Goal: Task Accomplishment & Management: Manage account settings

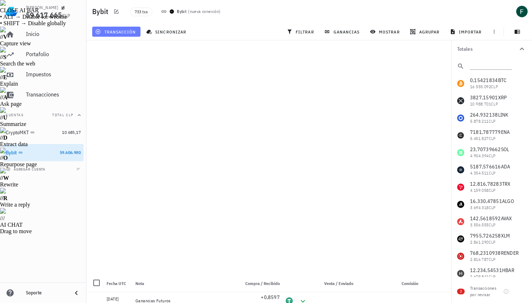
click at [118, 31] on span "transacción" at bounding box center [116, 32] width 39 height 6
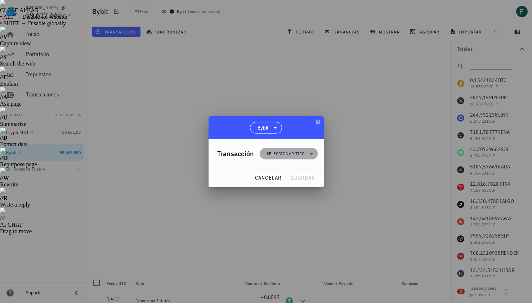
click at [280, 154] on span "Seleccionar tipo" at bounding box center [286, 153] width 38 height 7
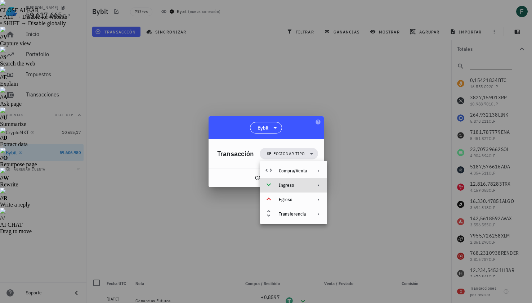
click at [294, 187] on div "Ingreso" at bounding box center [293, 186] width 28 height 6
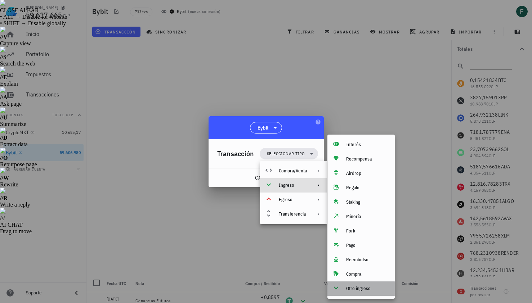
click at [366, 288] on div "Otro ingreso" at bounding box center [367, 289] width 43 height 6
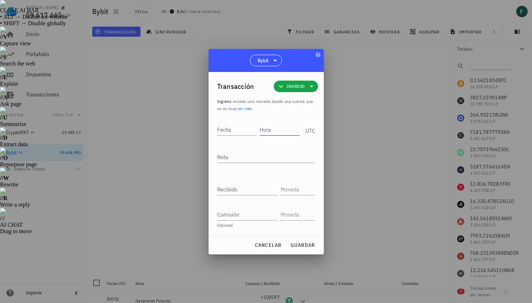
click at [281, 131] on input "Hora" at bounding box center [280, 130] width 40 height 12
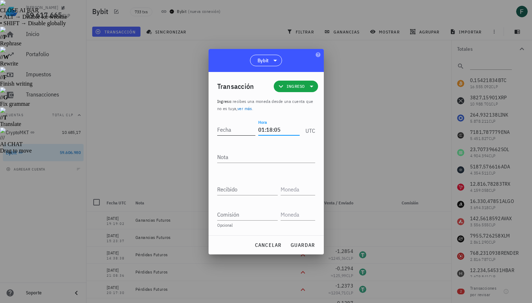
type input "01:18:05"
click at [234, 127] on input "Fecha" at bounding box center [236, 130] width 39 height 12
type input "2025-09-09"
click at [238, 160] on textarea "Nota" at bounding box center [266, 157] width 98 height 12
type textarea "Ganancias Futuros"
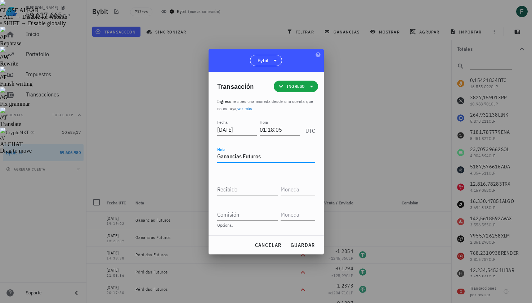
click at [240, 185] on input "Recibido" at bounding box center [247, 190] width 61 height 12
paste input "0,0388"
type input "0,0388"
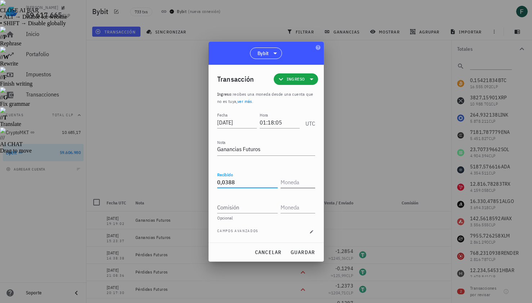
click at [291, 177] on input "text" at bounding box center [297, 182] width 33 height 12
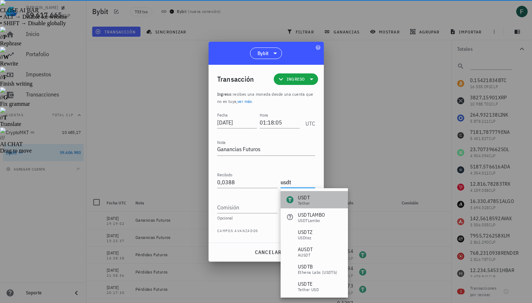
click at [301, 202] on div "Tether" at bounding box center [304, 203] width 12 height 4
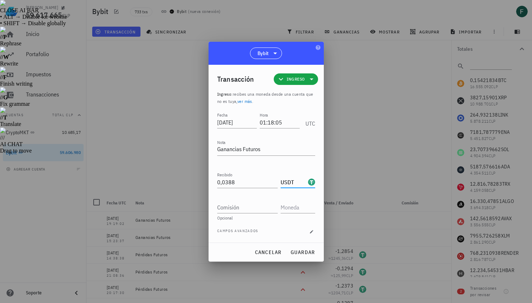
type input "USDT"
click at [303, 259] on div "cancelar guardar" at bounding box center [266, 252] width 115 height 19
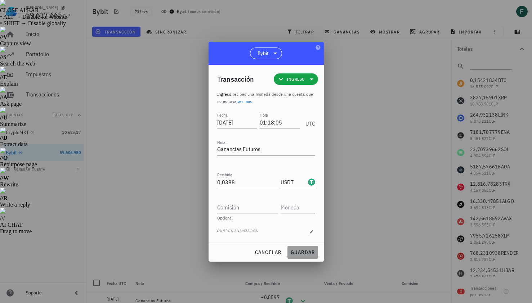
click at [303, 252] on span "guardar" at bounding box center [302, 252] width 25 height 6
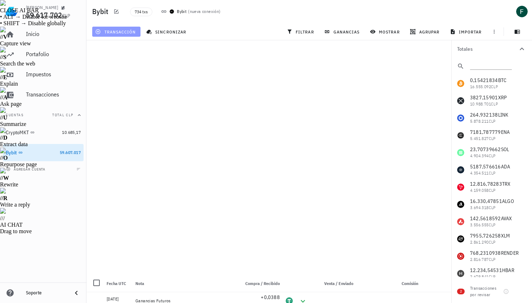
click at [115, 31] on span "transacción" at bounding box center [116, 32] width 39 height 6
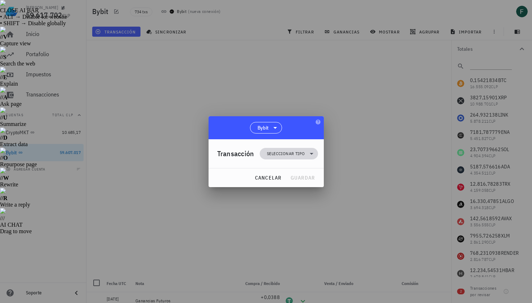
click at [277, 152] on span "Seleccionar tipo" at bounding box center [286, 153] width 38 height 7
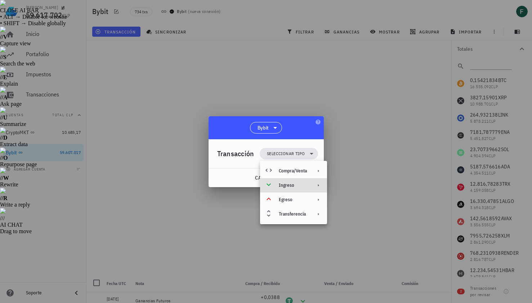
click at [299, 186] on div "Ingreso" at bounding box center [293, 186] width 28 height 6
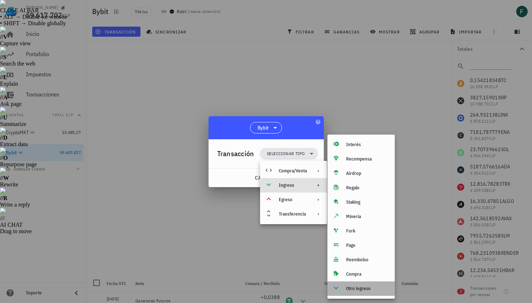
click at [358, 287] on div "Otro ingreso" at bounding box center [367, 289] width 43 height 6
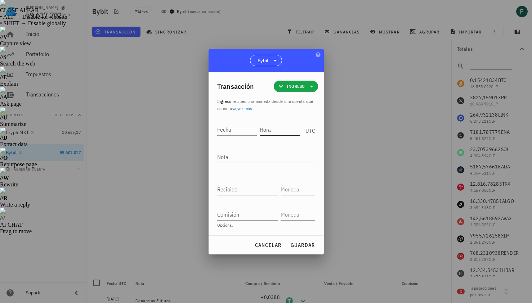
click at [282, 131] on input "Hora" at bounding box center [280, 130] width 40 height 12
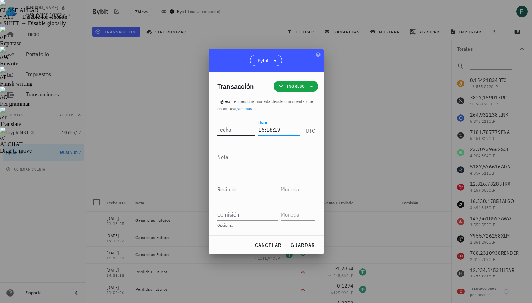
type input "15:18:17"
click at [236, 130] on input "Fecha" at bounding box center [236, 130] width 39 height 12
type input "2025-09-09"
click at [241, 156] on textarea "Nota" at bounding box center [266, 157] width 98 height 12
type textarea "Ganancias Futuros"
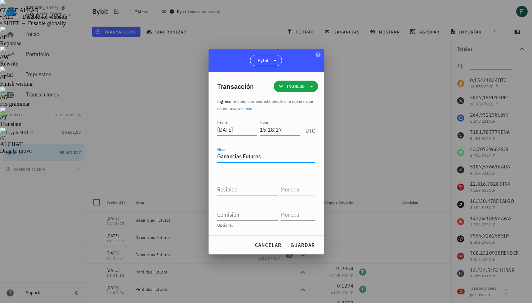
click at [240, 190] on input "Recibido" at bounding box center [247, 190] width 61 height 12
paste input "0,5597"
type input "0,5597"
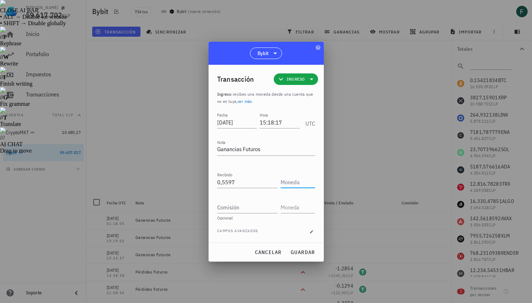
click at [296, 184] on input "text" at bounding box center [297, 182] width 33 height 12
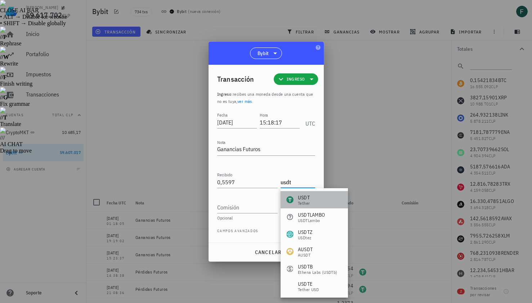
click at [302, 193] on div "USDT Tether" at bounding box center [314, 199] width 67 height 17
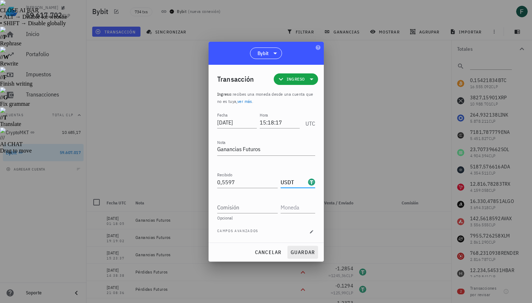
type input "USDT"
click at [310, 252] on span "guardar" at bounding box center [302, 252] width 25 height 6
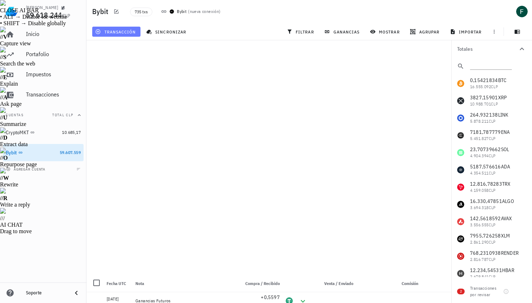
click at [130, 34] on span "transacción" at bounding box center [116, 32] width 39 height 6
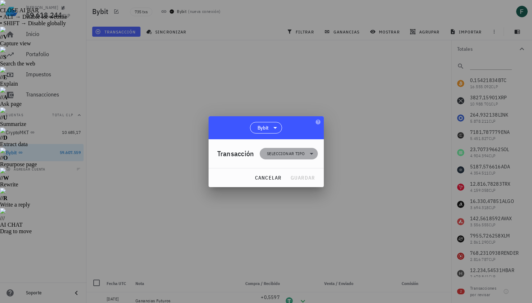
click at [285, 158] on span "Seleccionar tipo" at bounding box center [288, 154] width 49 height 12
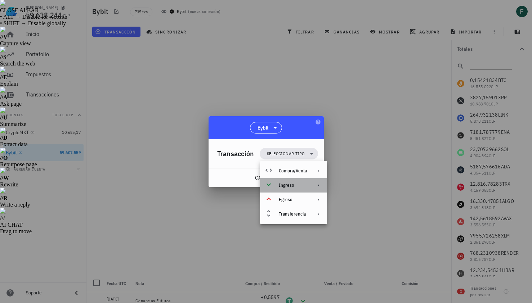
click at [293, 186] on div "Ingreso" at bounding box center [293, 186] width 28 height 6
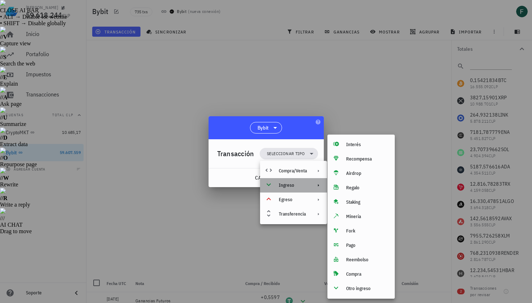
click at [293, 186] on div "Ingreso" at bounding box center [293, 186] width 28 height 6
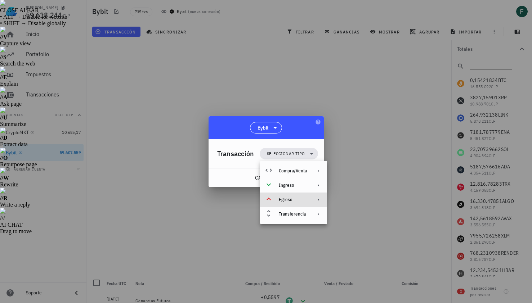
click at [291, 203] on div "Egreso" at bounding box center [293, 200] width 67 height 14
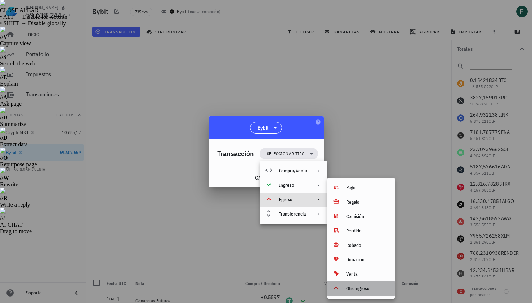
click at [366, 288] on div "Otro egreso" at bounding box center [367, 289] width 43 height 6
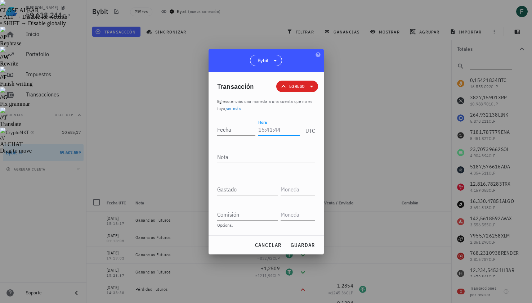
click at [283, 132] on input "Hora" at bounding box center [278, 130] width 41 height 12
type input "14:54:33"
click at [268, 160] on textarea "Nota" at bounding box center [266, 157] width 98 height 12
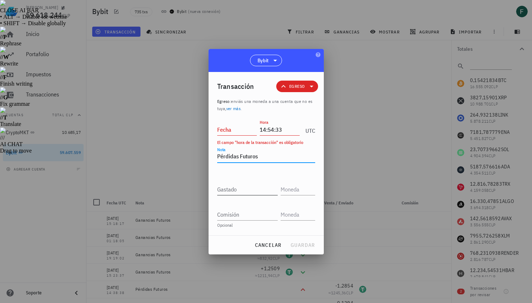
type textarea "Pérdidas Futuros"
click at [260, 191] on input "Gastado" at bounding box center [247, 190] width 61 height 12
paste input "0,1098"
type input "0,1098"
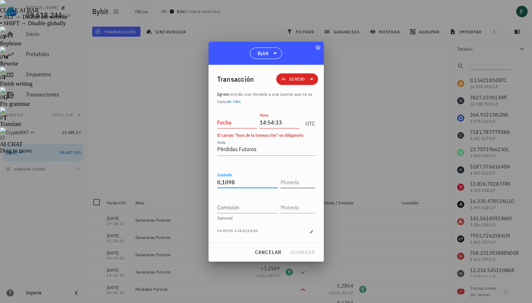
click at [294, 183] on input "text" at bounding box center [297, 182] width 33 height 12
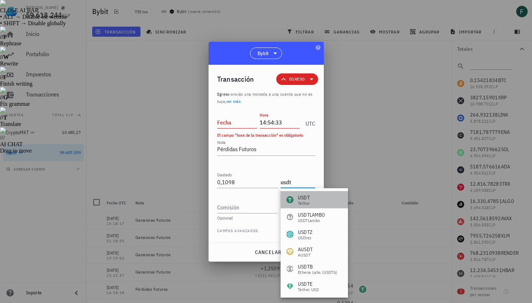
click at [308, 195] on div "USDT" at bounding box center [304, 197] width 12 height 7
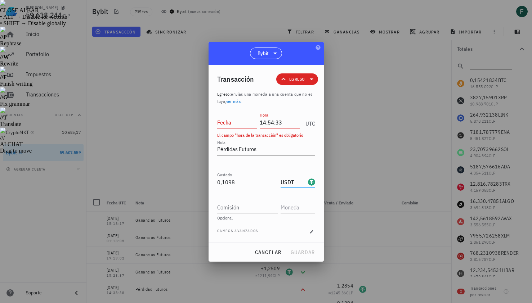
type input "USDT"
click at [237, 128] on div "Fecha" at bounding box center [238, 121] width 43 height 18
click at [235, 124] on input "Fecha" at bounding box center [237, 123] width 40 height 12
type input "2025-09-09"
click at [299, 250] on span "guardar" at bounding box center [302, 252] width 25 height 6
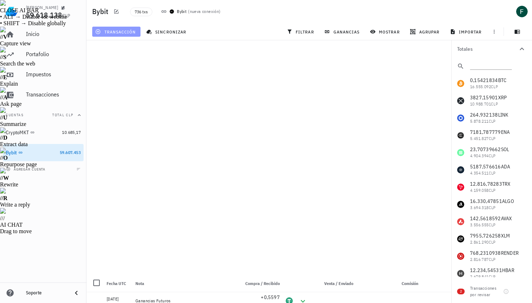
click at [120, 32] on span "transacción" at bounding box center [116, 32] width 39 height 6
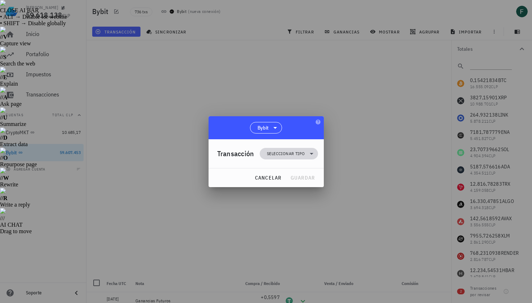
click at [292, 150] on span "Seleccionar tipo" at bounding box center [286, 153] width 38 height 7
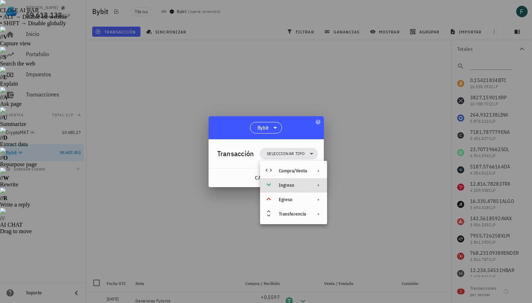
click at [296, 187] on div "Ingreso" at bounding box center [293, 186] width 28 height 6
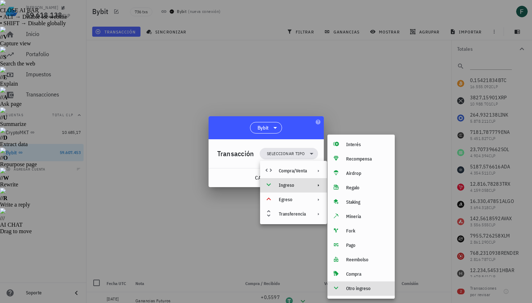
click at [357, 291] on div "Otro ingreso" at bounding box center [367, 289] width 43 height 6
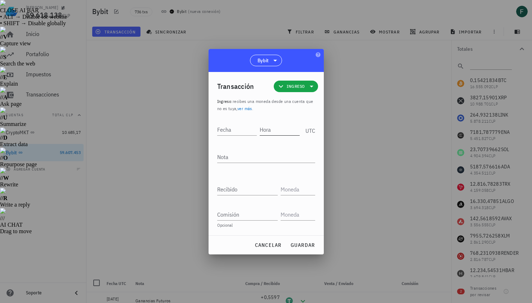
click at [283, 133] on input "Hora" at bounding box center [280, 130] width 40 height 12
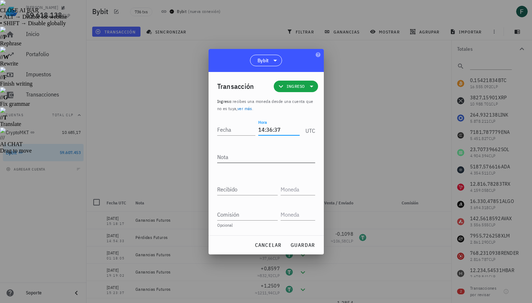
type input "14:36:37"
click at [267, 159] on textarea "Nota" at bounding box center [266, 157] width 98 height 12
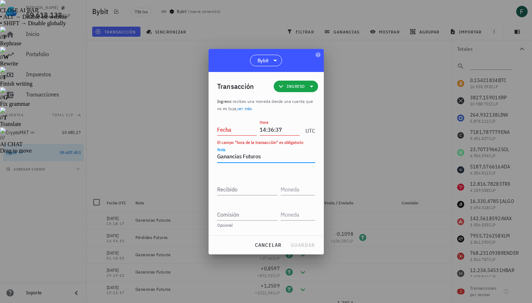
type textarea "Ganancias Futuros"
click at [241, 131] on input "Fecha" at bounding box center [237, 130] width 40 height 12
type input "2025-09-09"
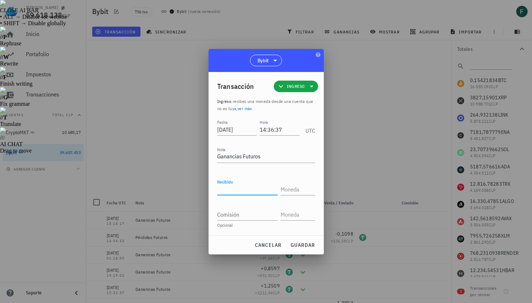
click at [237, 193] on input "Recibido" at bounding box center [247, 190] width 61 height 12
paste input "0,8733"
type input "0,8733"
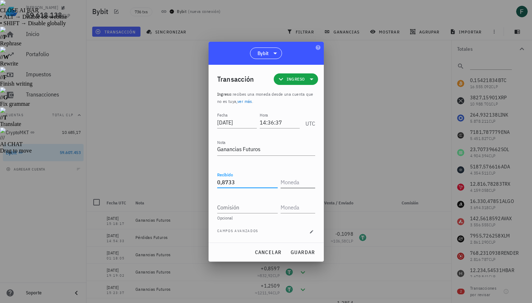
click at [295, 182] on input "text" at bounding box center [297, 182] width 33 height 12
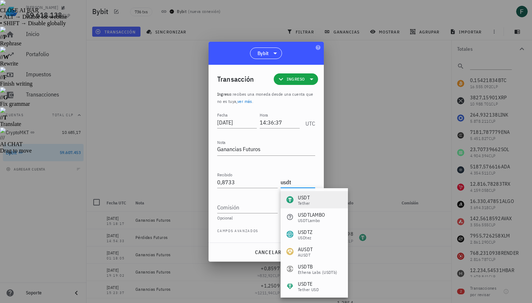
click at [309, 199] on div "USDT" at bounding box center [304, 197] width 12 height 7
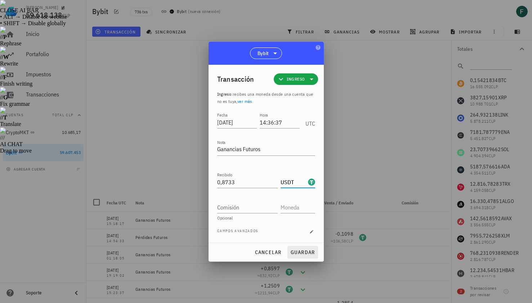
type input "USDT"
click at [307, 252] on span "guardar" at bounding box center [302, 252] width 25 height 6
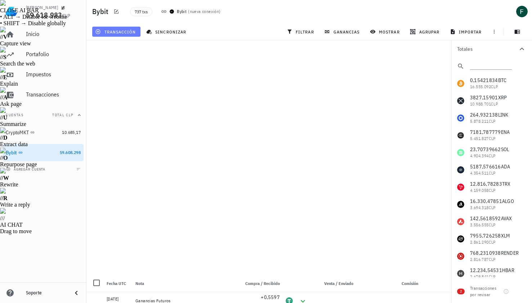
click at [120, 32] on span "transacción" at bounding box center [116, 32] width 39 height 6
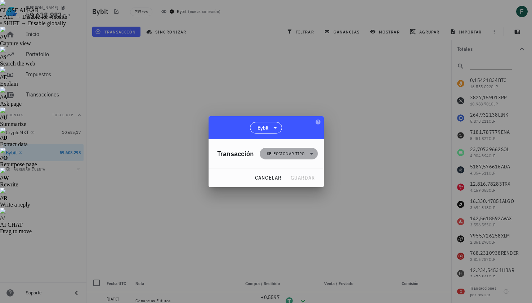
click at [280, 156] on span "Seleccionar tipo" at bounding box center [286, 153] width 38 height 7
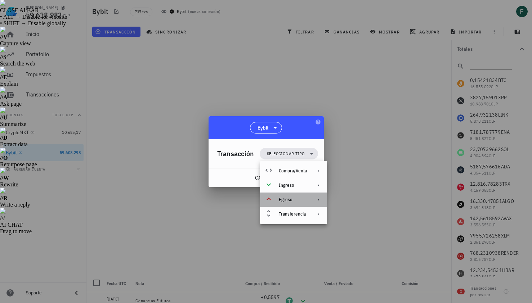
click at [291, 202] on div "Egreso" at bounding box center [293, 200] width 28 height 6
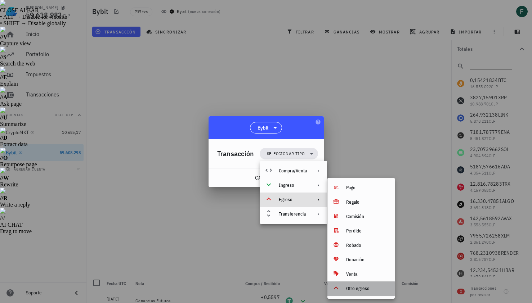
click at [362, 286] on div "Otro egreso" at bounding box center [367, 289] width 43 height 6
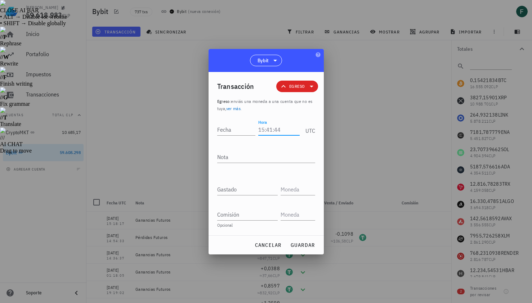
click at [274, 129] on input "Hora" at bounding box center [278, 130] width 41 height 12
type input "14:25:51"
click at [238, 129] on input "Fecha" at bounding box center [236, 130] width 39 height 12
type input "2025-09-09"
click at [236, 160] on textarea "Nota" at bounding box center [266, 157] width 98 height 12
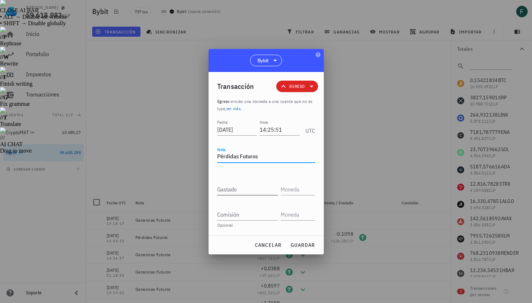
type textarea "Pérdidas Futuros"
click at [236, 187] on input "Gastado" at bounding box center [247, 190] width 61 height 12
paste input "0,7089"
type input "0,7089"
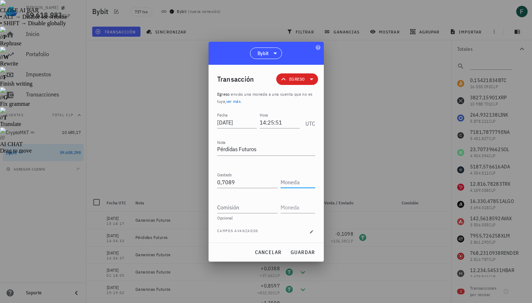
click at [286, 186] on input "text" at bounding box center [297, 182] width 33 height 12
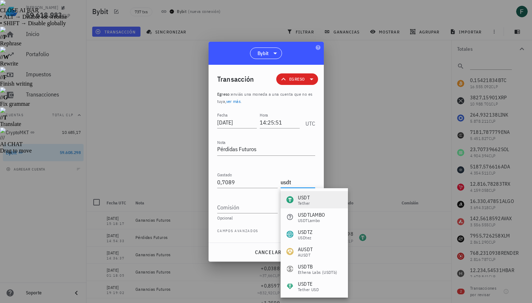
click at [306, 201] on div "Tether" at bounding box center [304, 203] width 12 height 4
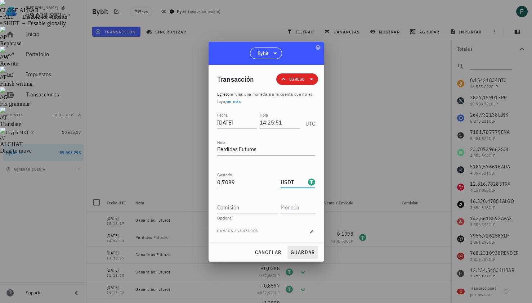
type input "USDT"
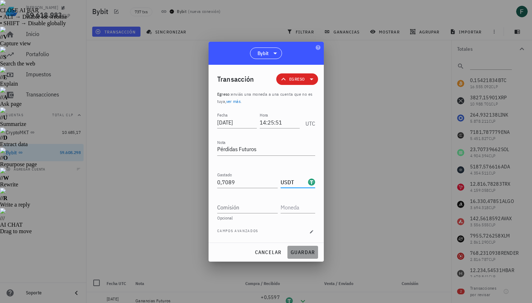
click at [311, 250] on span "guardar" at bounding box center [302, 252] width 25 height 6
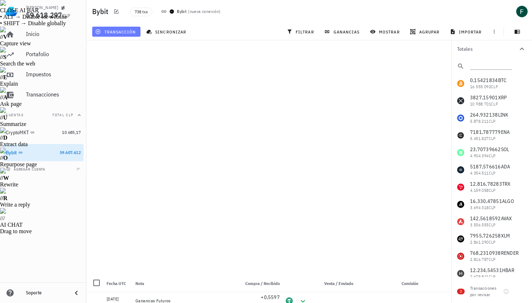
click at [118, 29] on span "transacción" at bounding box center [116, 32] width 39 height 6
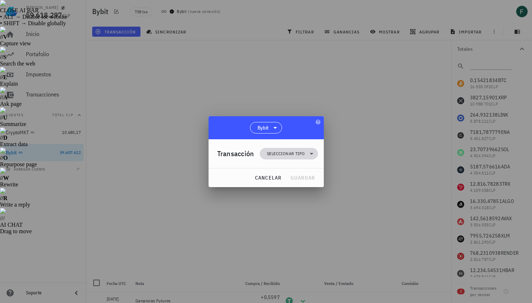
click at [304, 157] on span "Seleccionar tipo" at bounding box center [286, 153] width 38 height 7
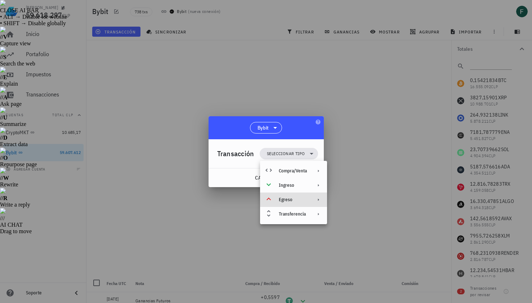
click at [297, 203] on div "Egreso" at bounding box center [293, 200] width 67 height 14
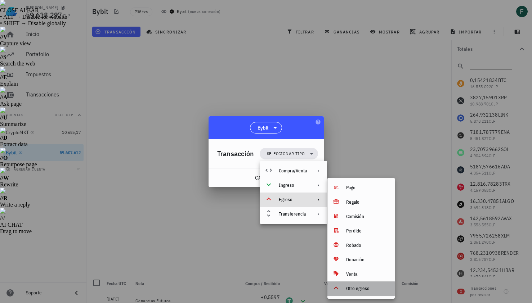
click at [365, 290] on div "Otro egreso" at bounding box center [367, 289] width 43 height 6
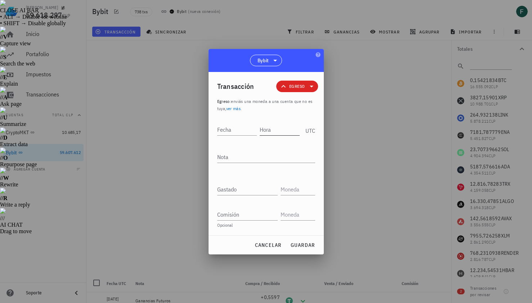
click at [280, 132] on input "Hora" at bounding box center [280, 130] width 40 height 12
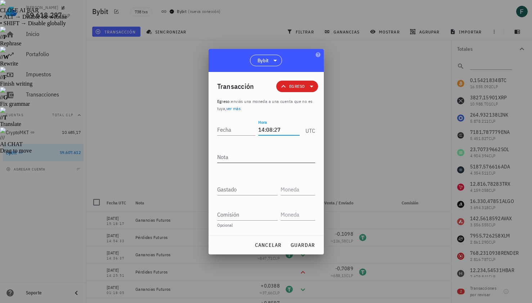
type input "14:08:27"
click at [263, 157] on textarea "Nota" at bounding box center [266, 157] width 98 height 12
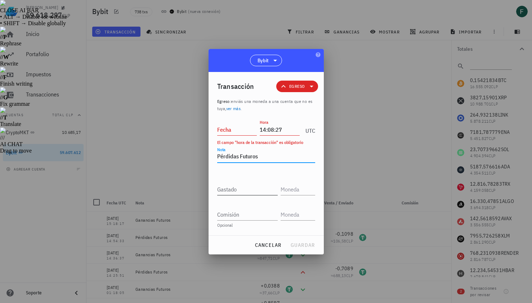
type textarea "Pérdidas Futuros"
click at [251, 189] on input "Gastado" at bounding box center [247, 190] width 61 height 12
paste input "1,1072"
type input "1,1072"
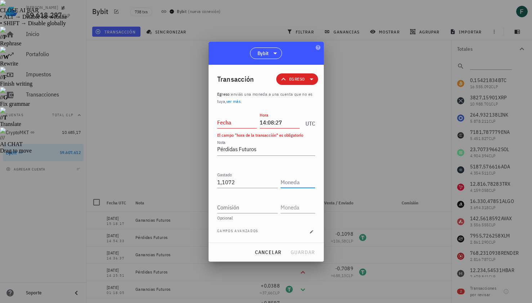
click at [295, 183] on input "text" at bounding box center [297, 182] width 33 height 12
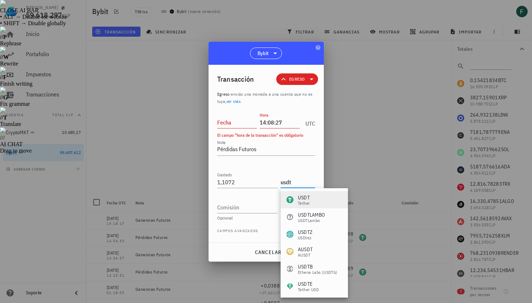
click at [304, 192] on div "USDT Tether" at bounding box center [314, 199] width 67 height 17
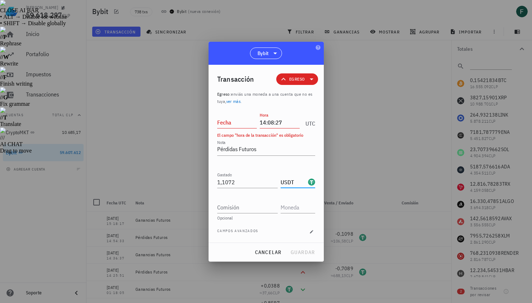
type input "USDT"
click at [241, 125] on input "Fecha" at bounding box center [237, 123] width 40 height 12
type input "2025-09-09"
click at [300, 254] on span "guardar" at bounding box center [302, 252] width 25 height 6
